Goal: Download file/media

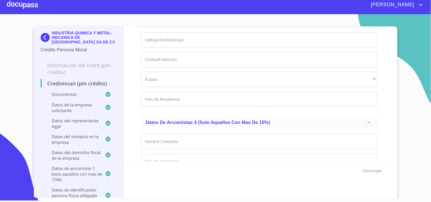
scroll to position [6487, 0]
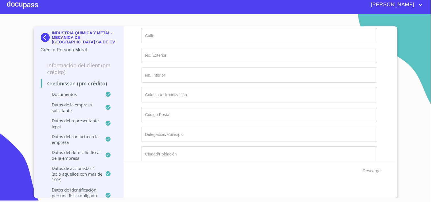
click at [30, 7] on div at bounding box center [22, 5] width 31 height 18
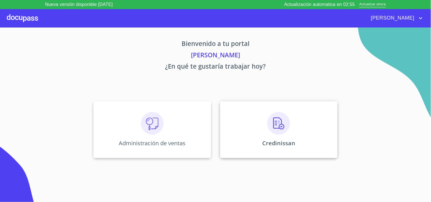
click at [283, 128] on img at bounding box center [278, 123] width 23 height 23
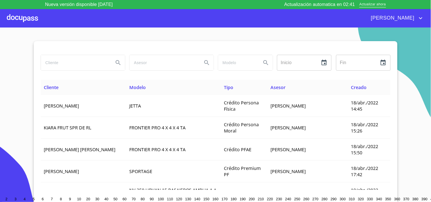
click at [86, 66] on input "search" at bounding box center [75, 62] width 68 height 15
type input "perez hurtado"
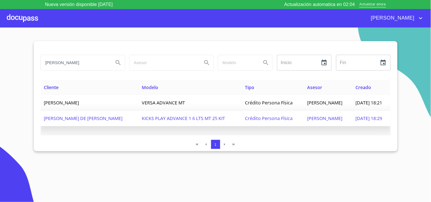
click at [75, 119] on span "MARIA DE LOURDES PEREZ HURTADO" at bounding box center [83, 118] width 79 height 6
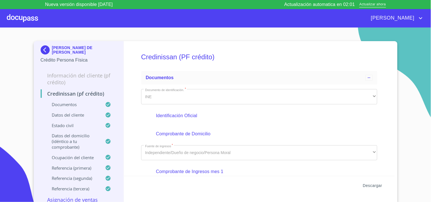
click at [372, 184] on span "Descargar" at bounding box center [371, 185] width 19 height 7
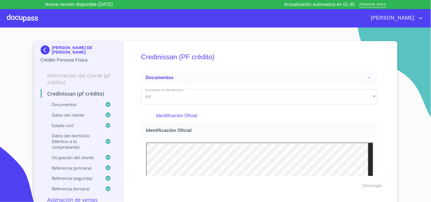
click at [36, 19] on div at bounding box center [22, 18] width 31 height 18
